Goal: Find specific page/section: Find specific page/section

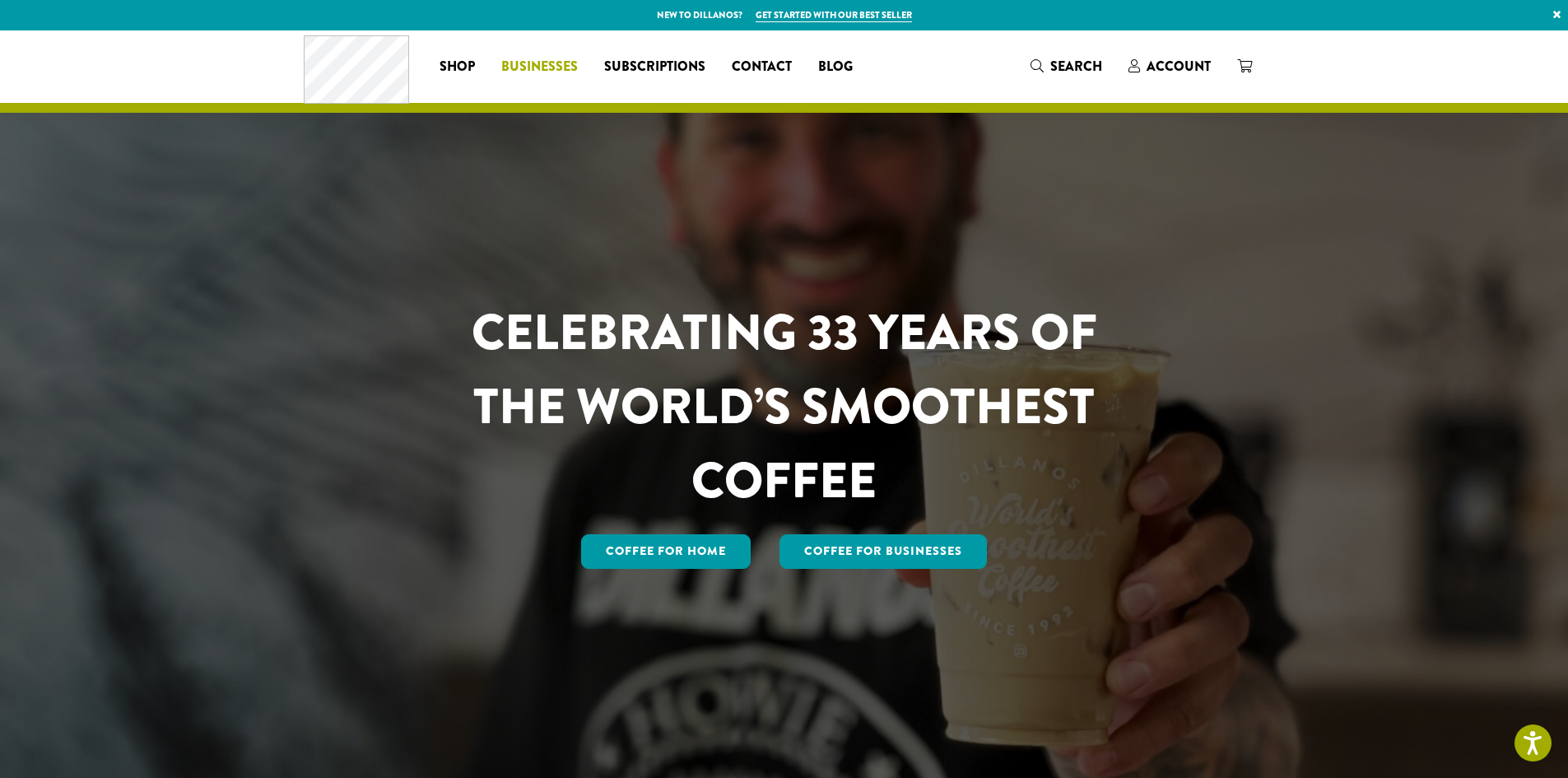
click at [550, 70] on span "Businesses" at bounding box center [539, 67] width 76 height 21
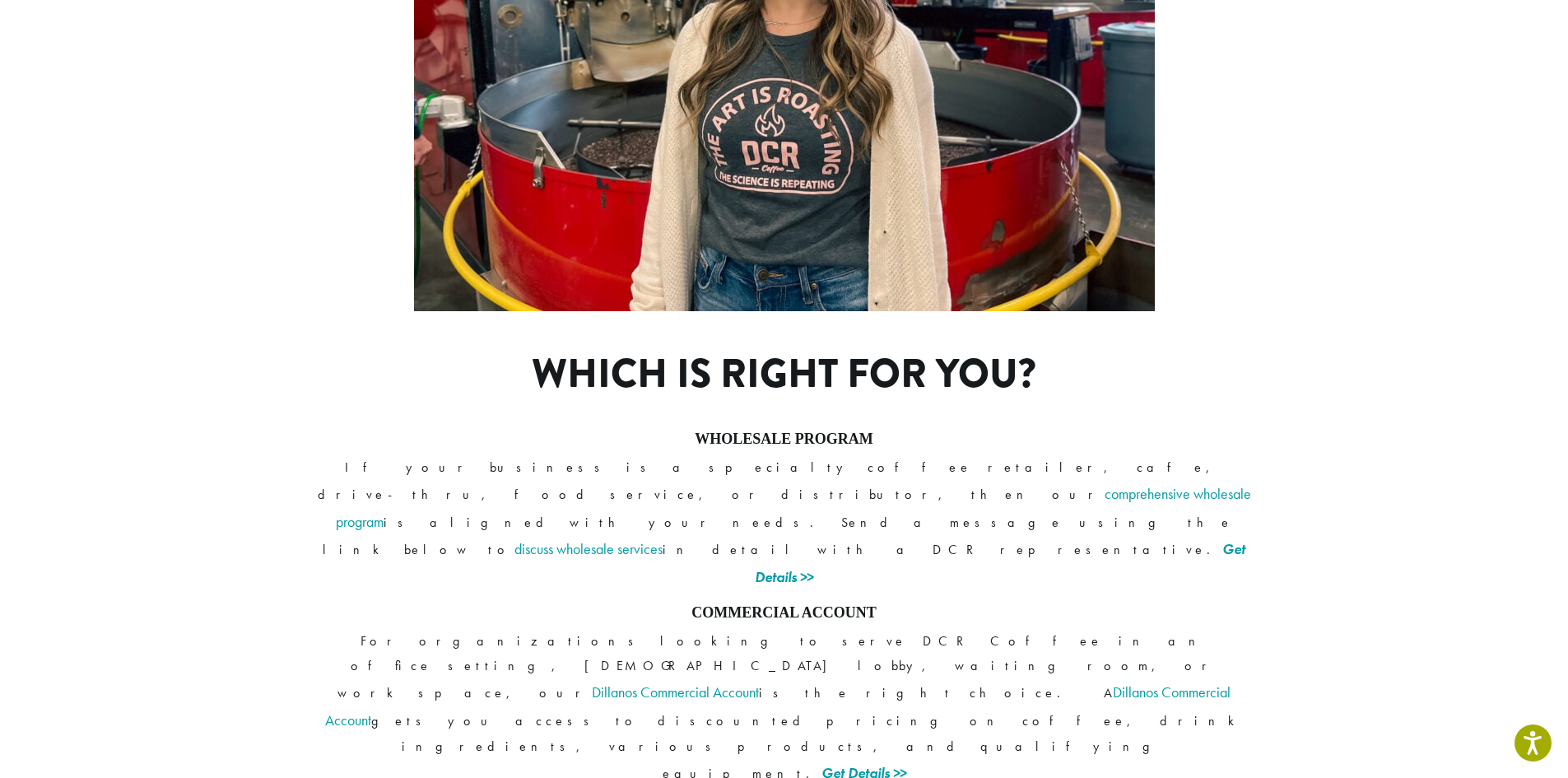
scroll to position [1141, 0]
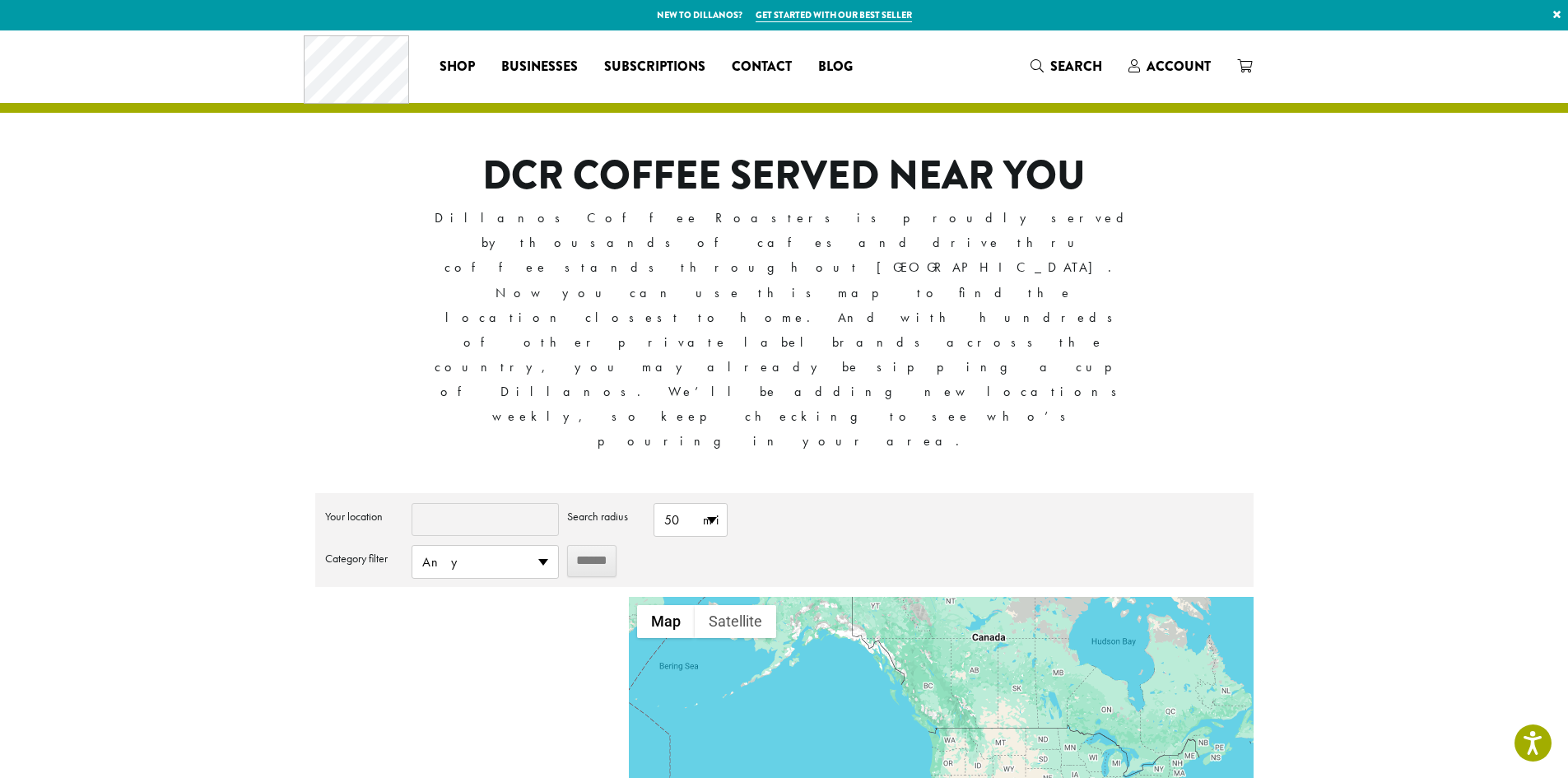
type input "*****"
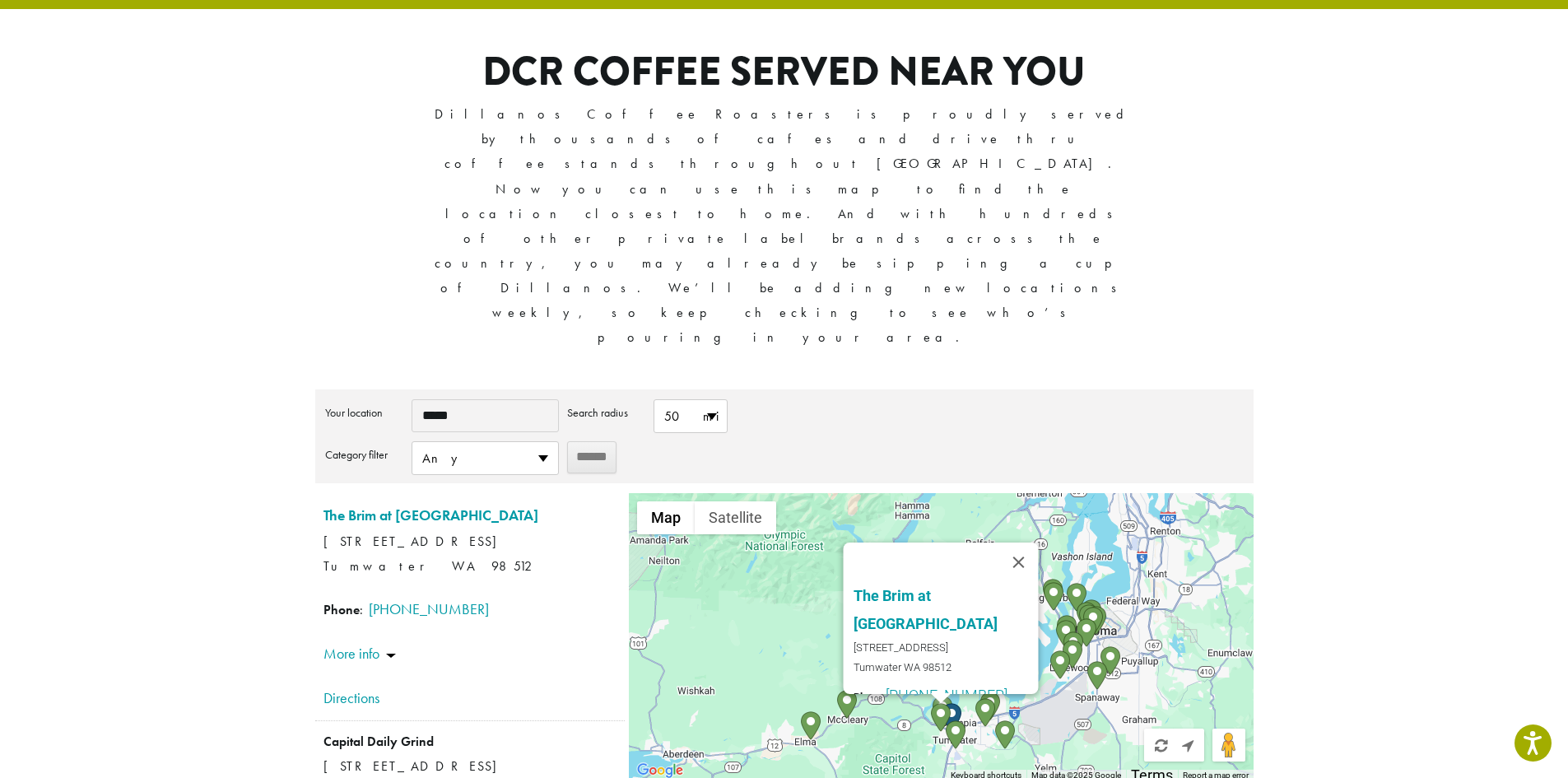
scroll to position [164, 0]
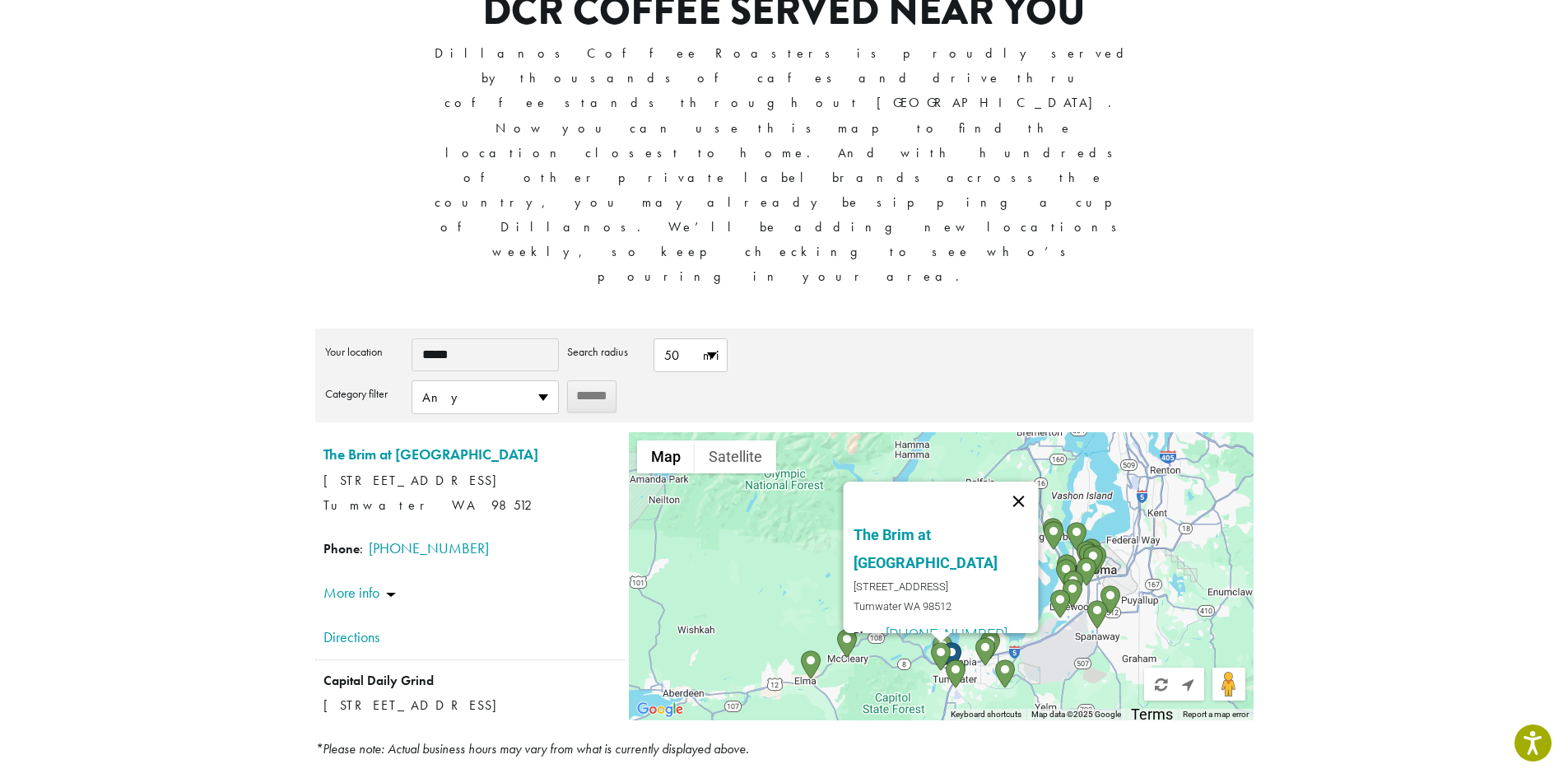
click at [1009, 482] on button "Close" at bounding box center [1020, 501] width 40 height 40
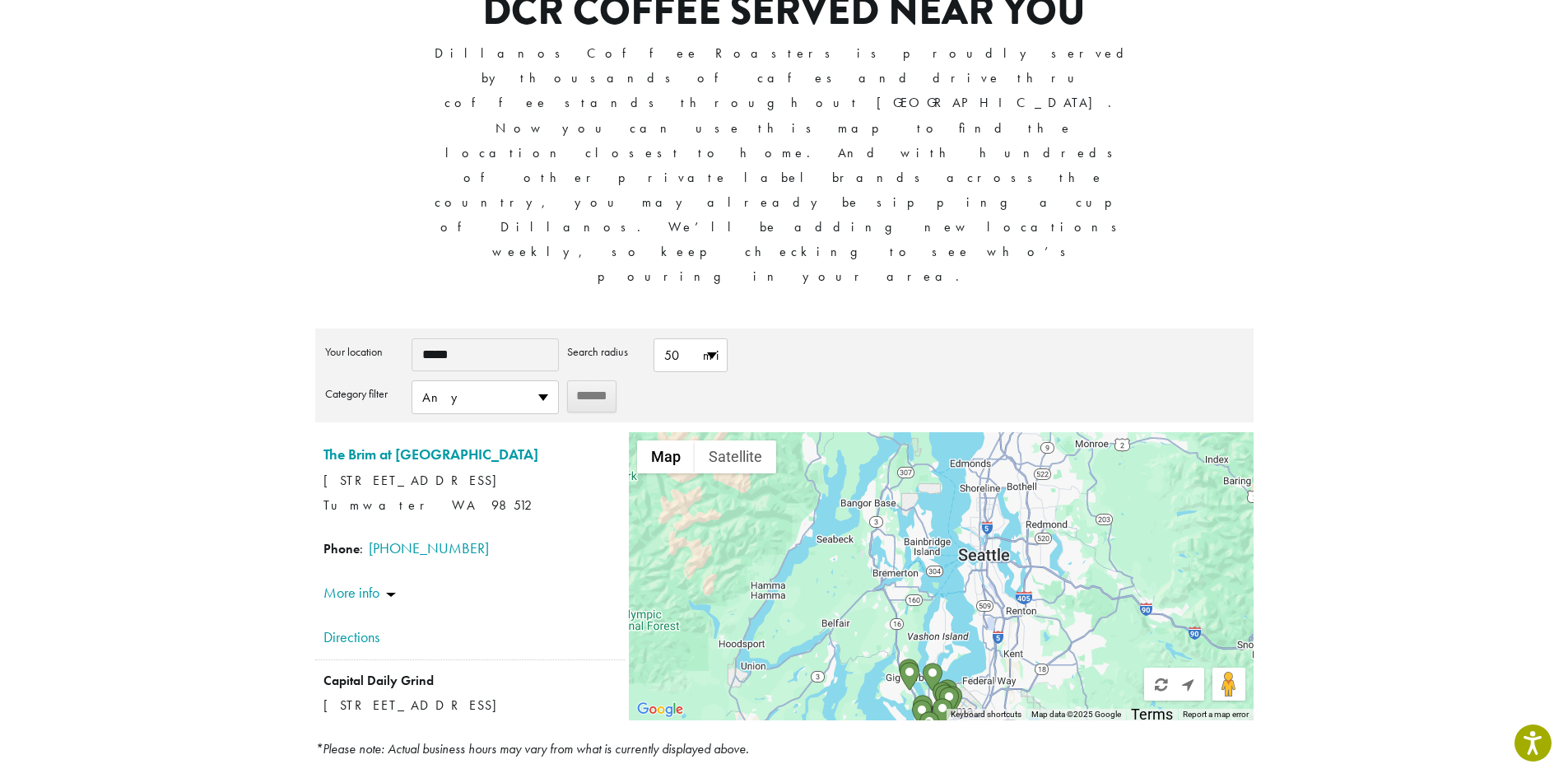
drag, startPoint x: 1194, startPoint y: 351, endPoint x: 1048, endPoint y: 494, distance: 204.4
click at [1046, 502] on div at bounding box center [940, 576] width 624 height 288
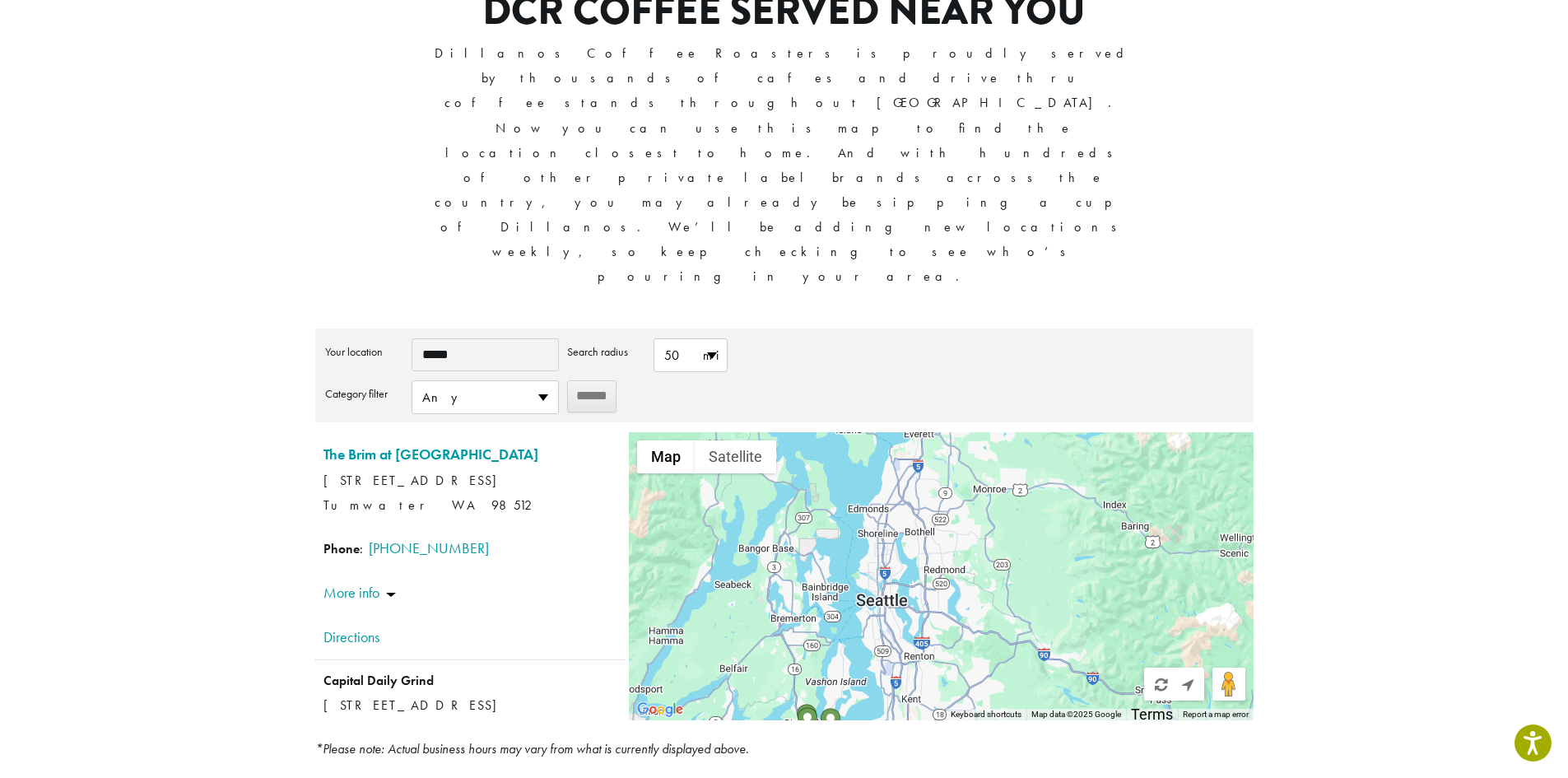
drag, startPoint x: 1093, startPoint y: 396, endPoint x: 995, endPoint y: 431, distance: 104.1
click at [995, 432] on div at bounding box center [940, 576] width 624 height 288
